Goal: Information Seeking & Learning: Learn about a topic

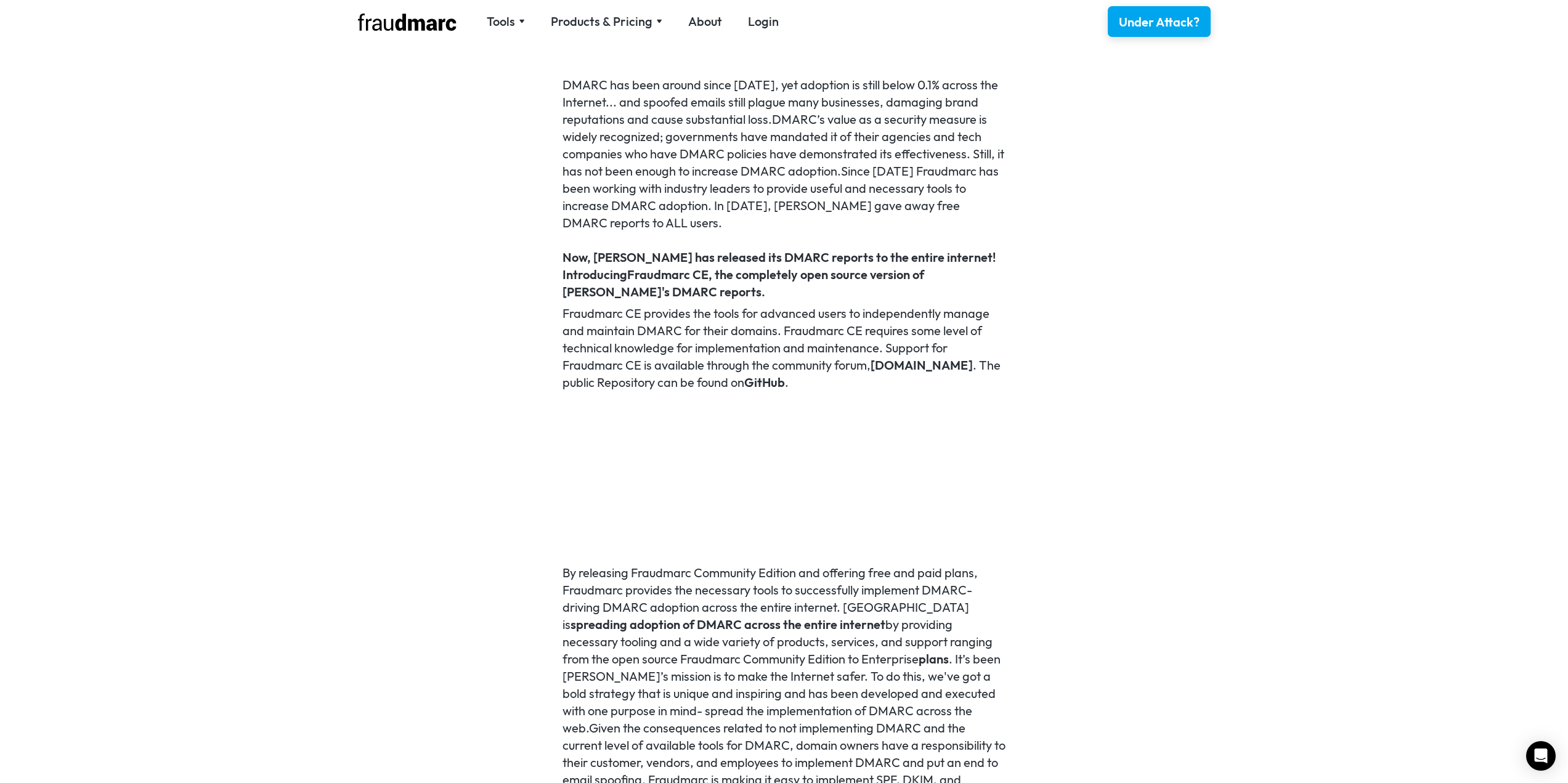
scroll to position [708, 0]
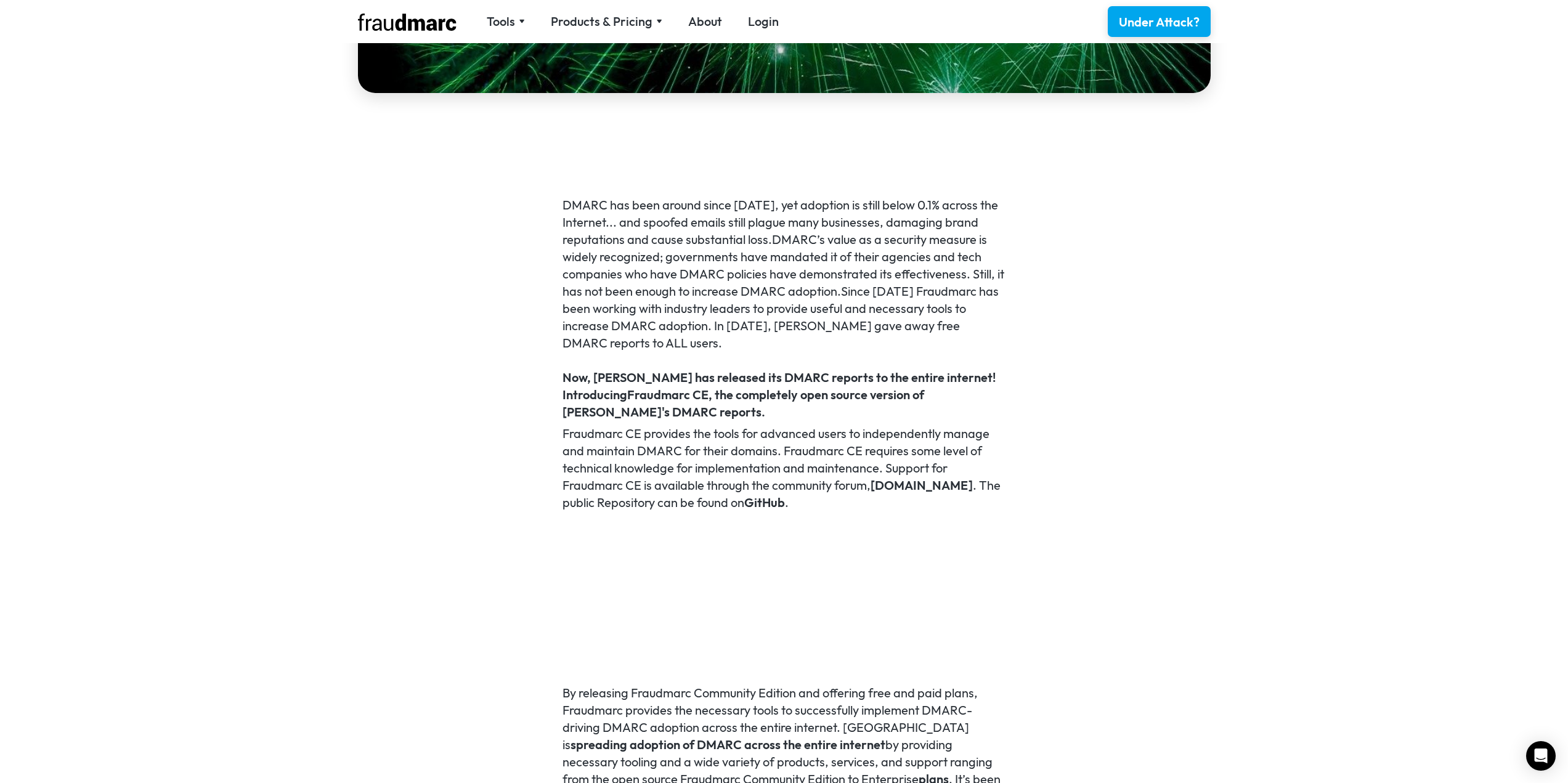
click at [837, 329] on p "DMARC has been around since [DATE], yet adoption is still below 0.1% across the…" at bounding box center [784, 274] width 443 height 155
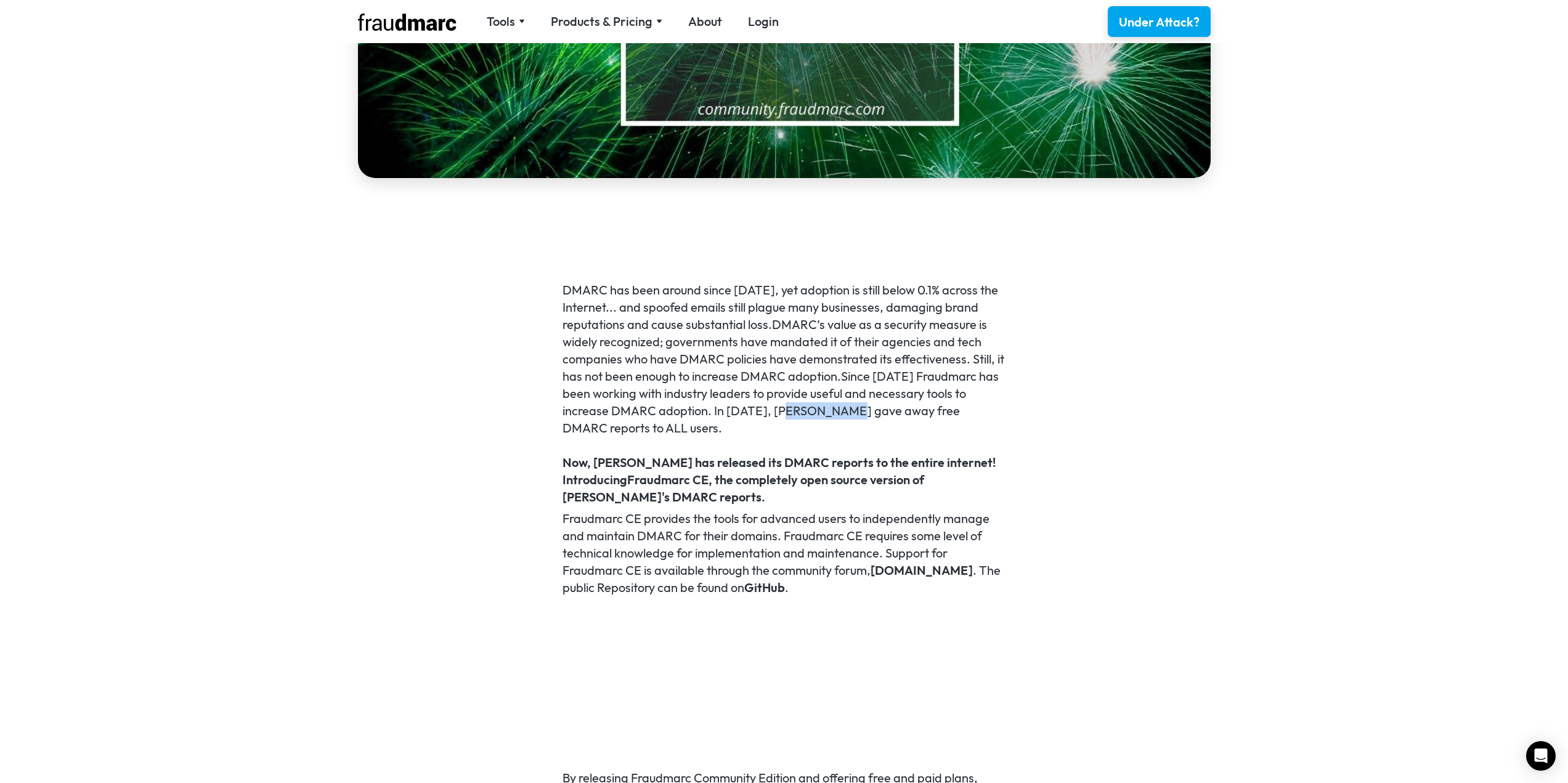
scroll to position [0, 0]
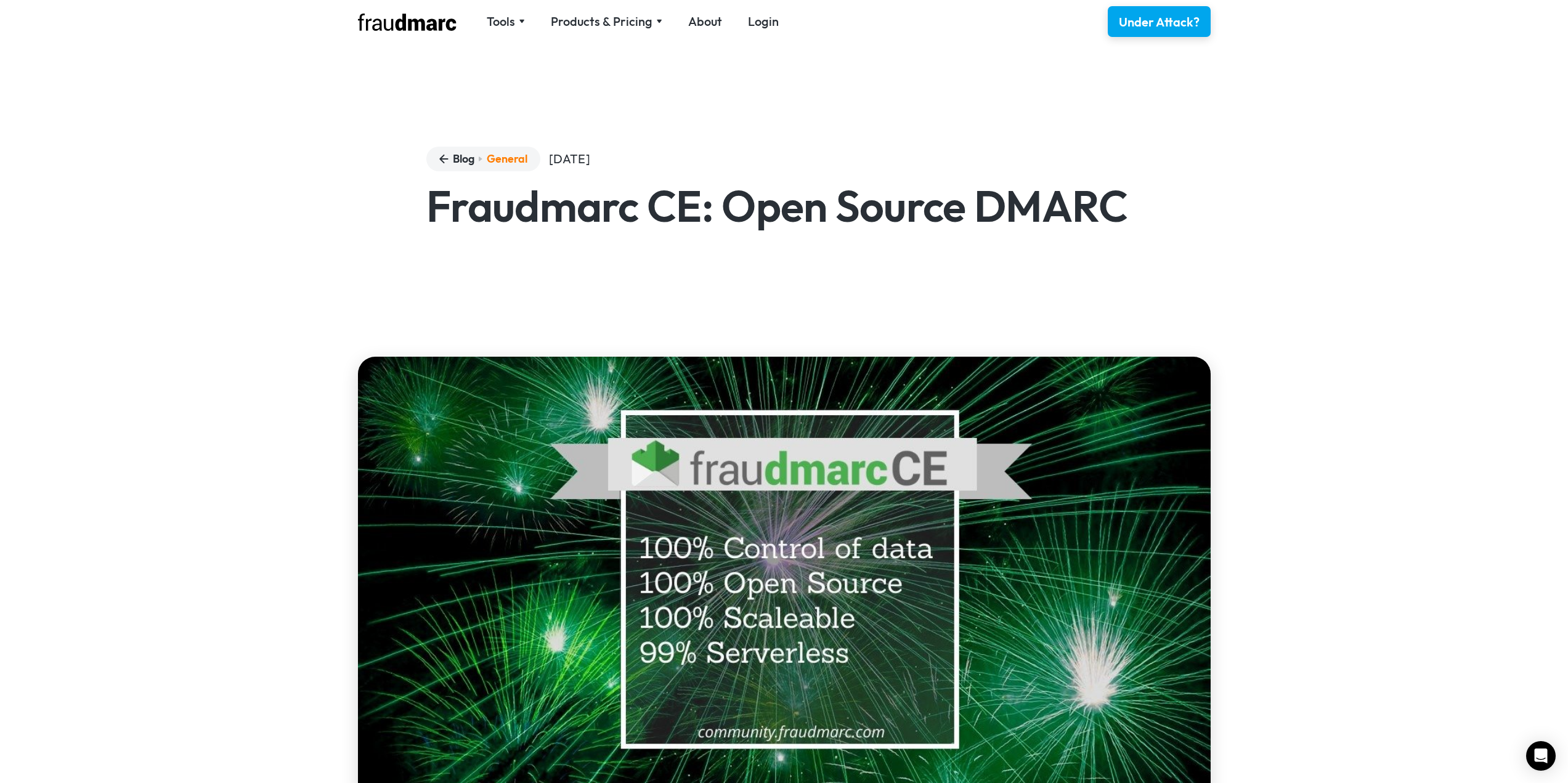
click at [429, 26] on img at bounding box center [407, 23] width 99 height 18
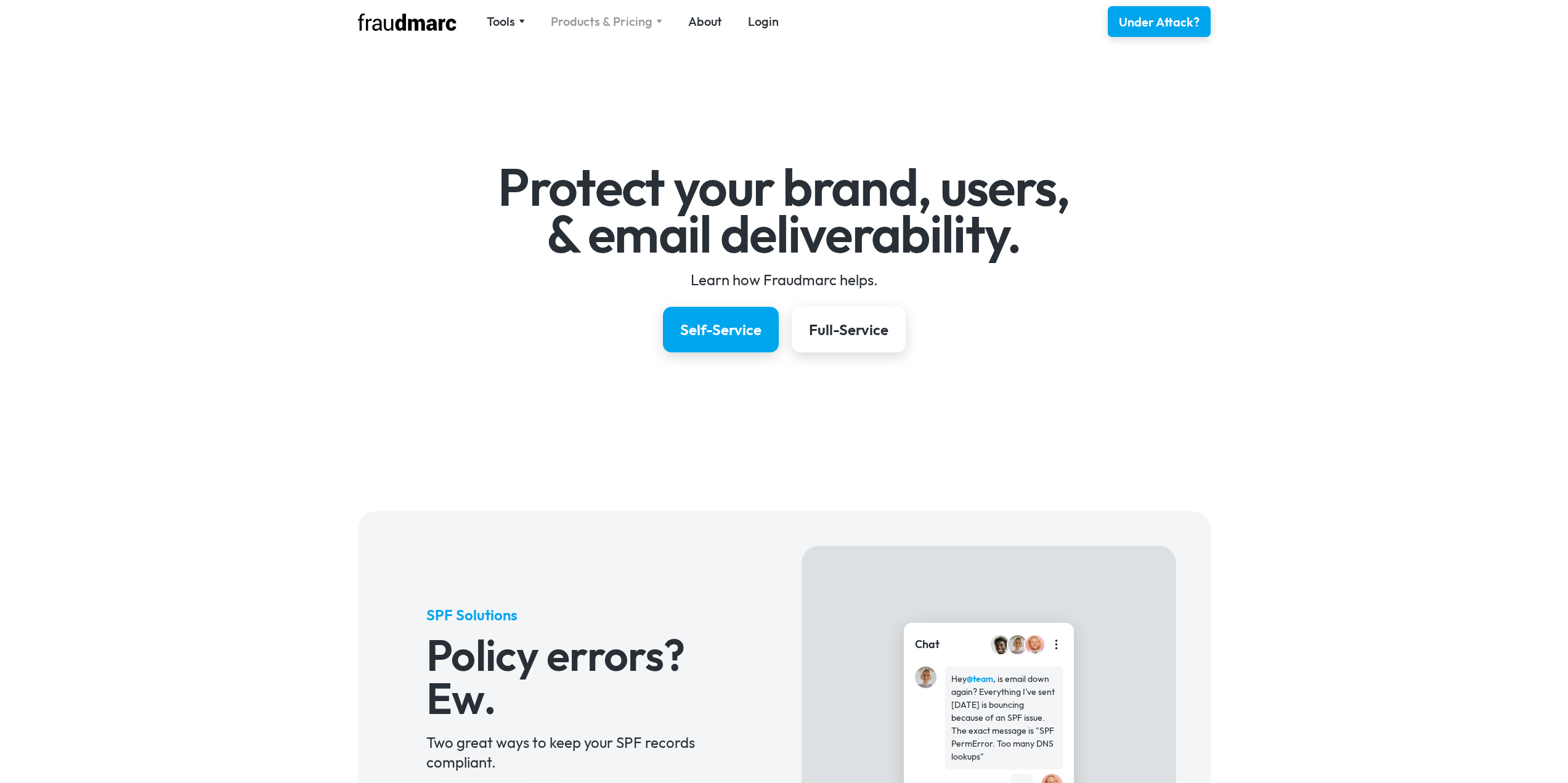
click at [633, 27] on div "Products & Pricing" at bounding box center [602, 22] width 102 height 18
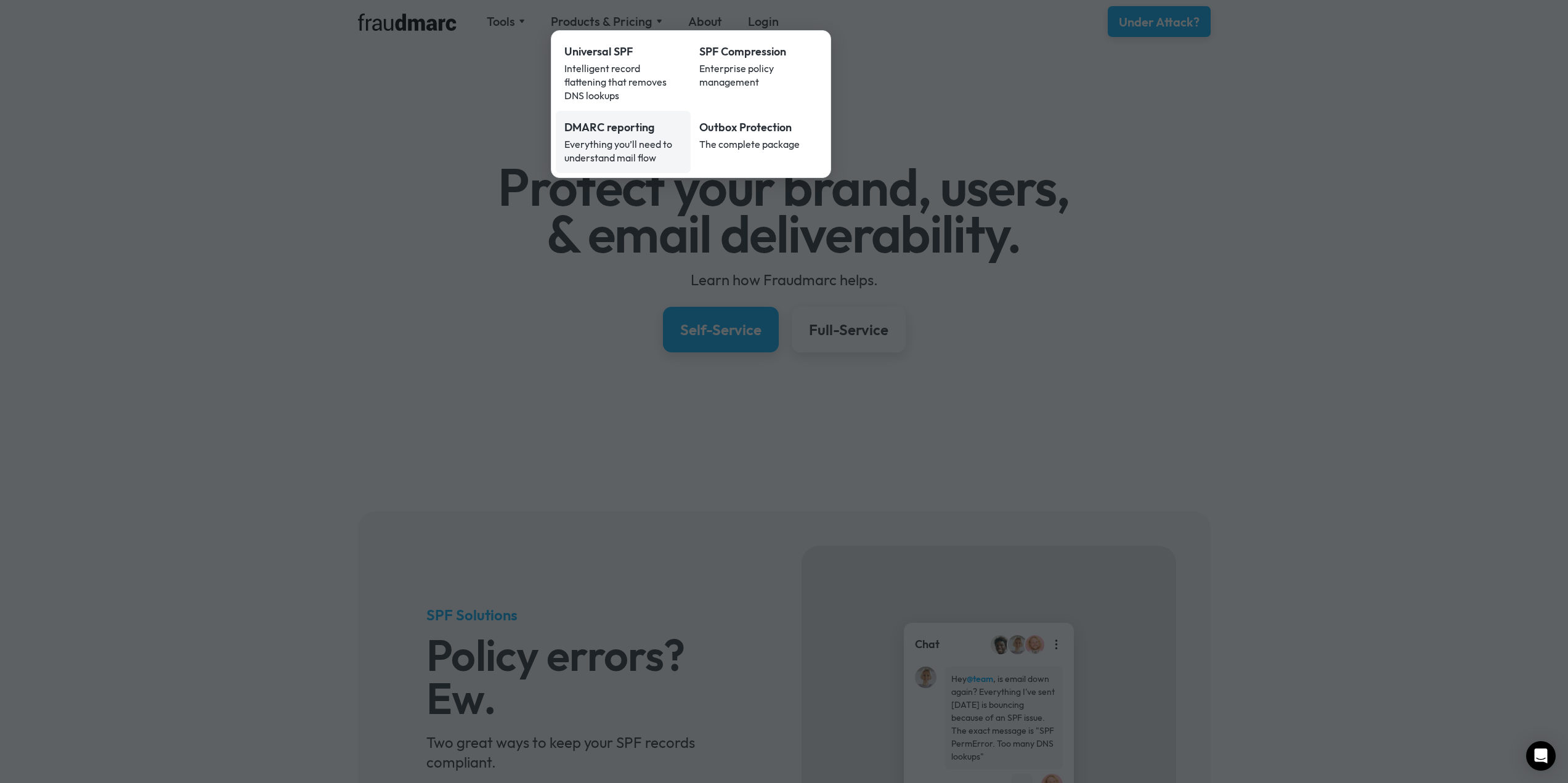
click at [621, 144] on div "Everything you’ll need to understand mail flow" at bounding box center [623, 151] width 119 height 27
